Goal: Information Seeking & Learning: Compare options

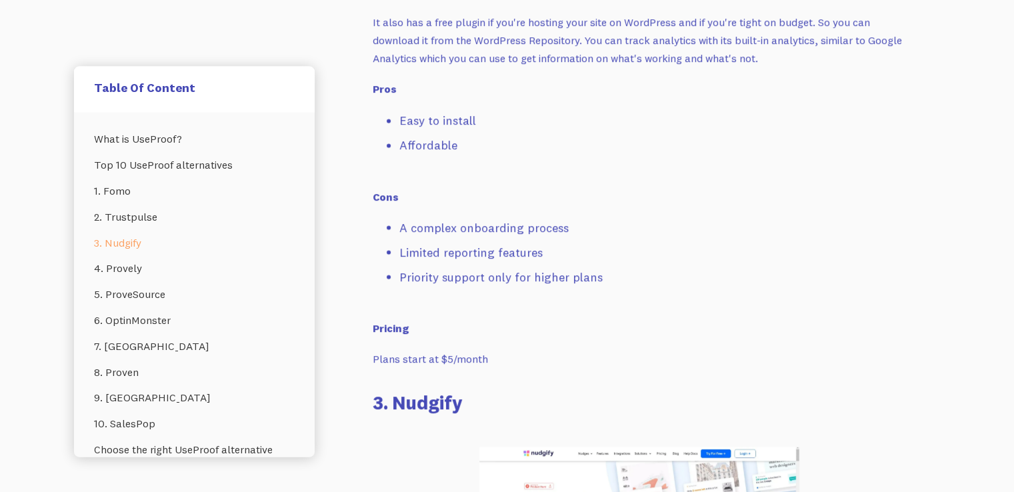
scroll to position [3004, 0]
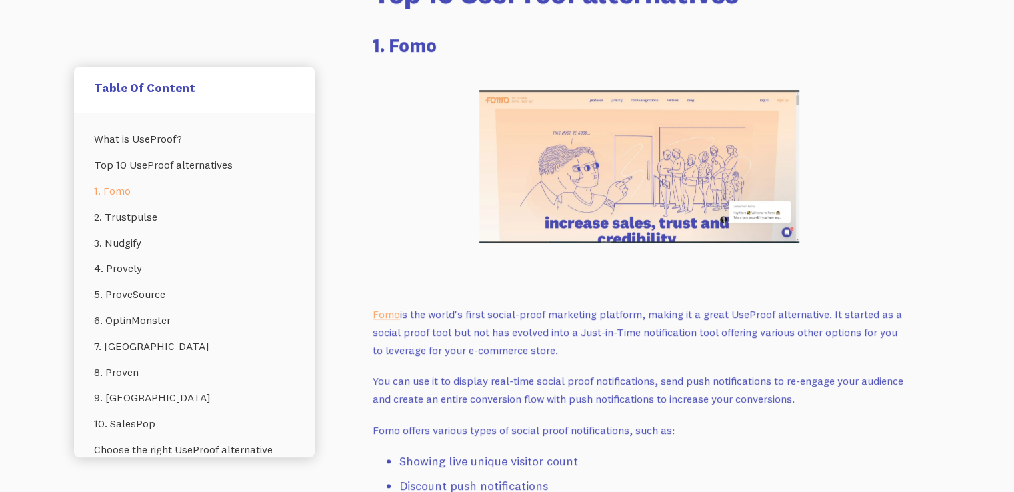
scroll to position [1178, 0]
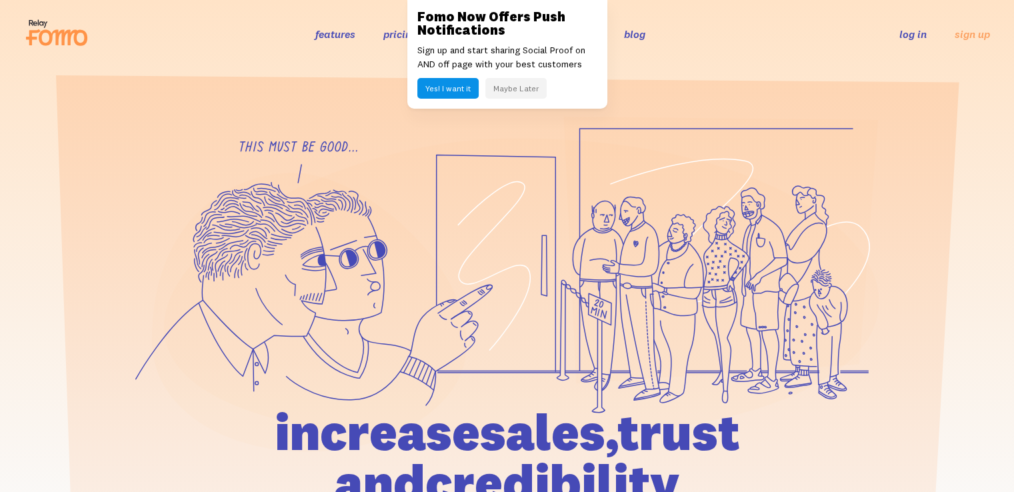
click at [522, 91] on button "Maybe Later" at bounding box center [516, 88] width 61 height 21
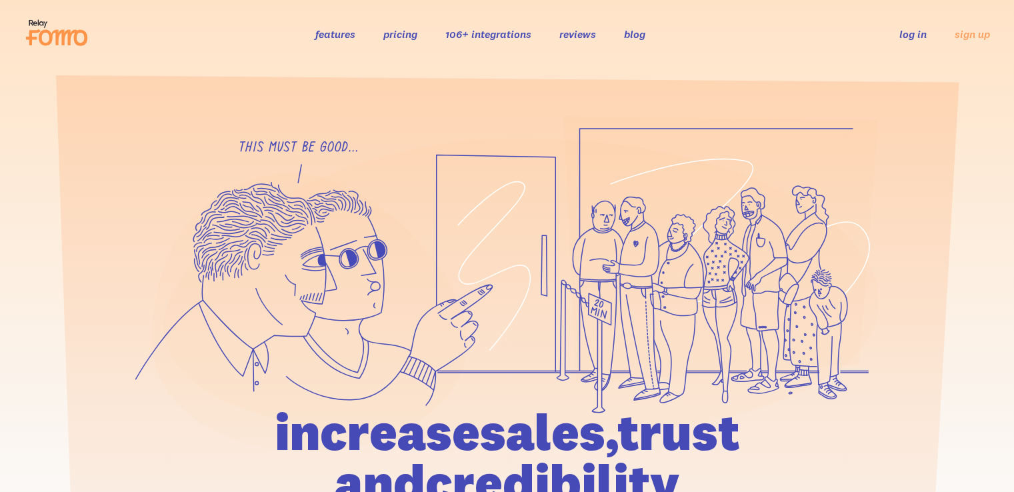
click at [399, 38] on link "pricing" at bounding box center [400, 33] width 34 height 13
click at [398, 35] on link "pricing" at bounding box center [400, 33] width 34 height 13
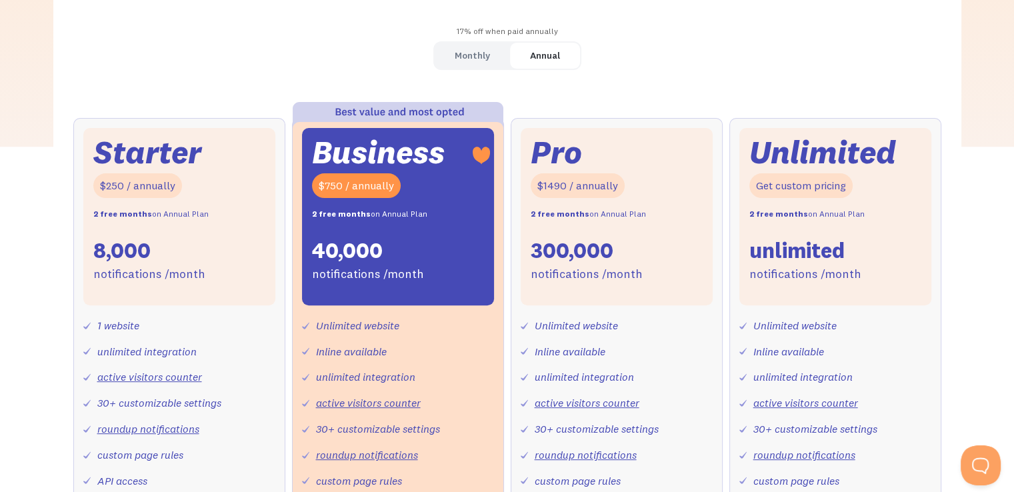
click at [468, 57] on div "Monthly" at bounding box center [472, 55] width 35 height 19
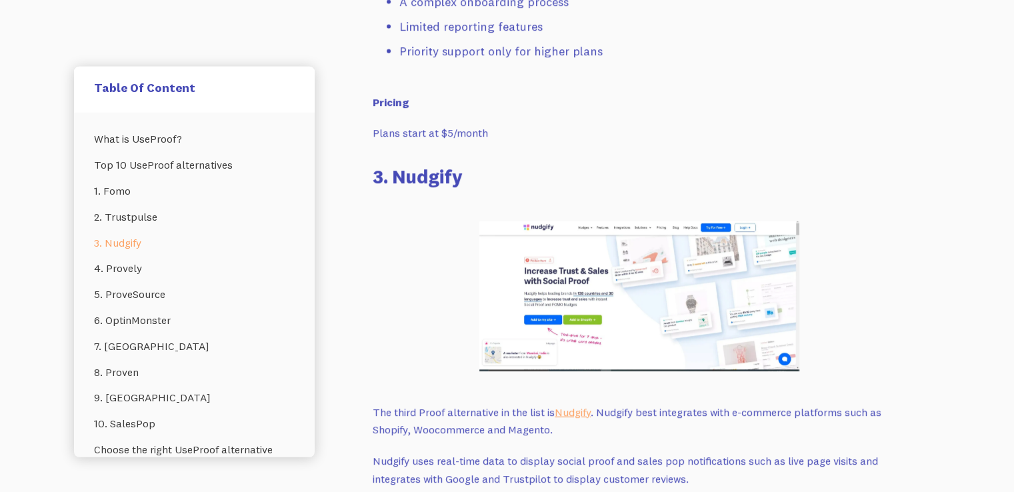
scroll to position [3323, 0]
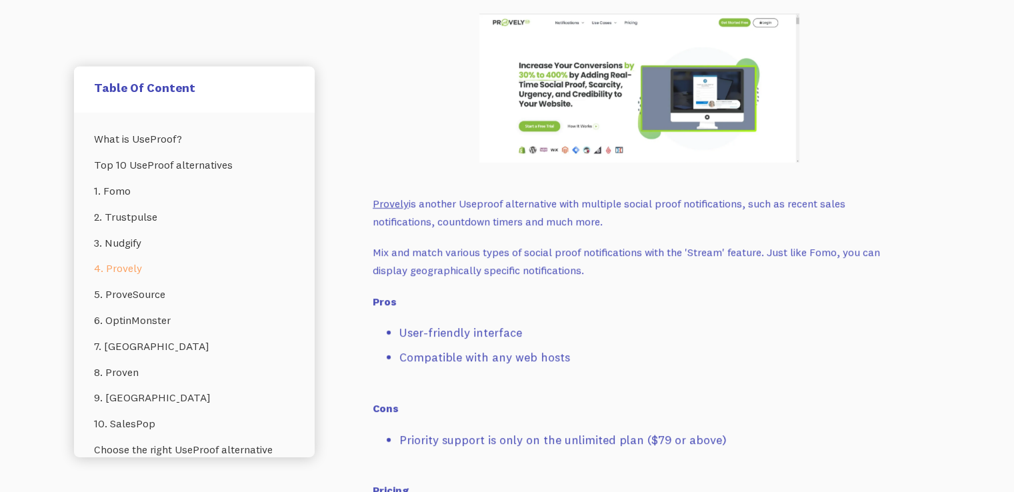
scroll to position [4268, 0]
